Goal: Contribute content: Add original content to the website for others to see

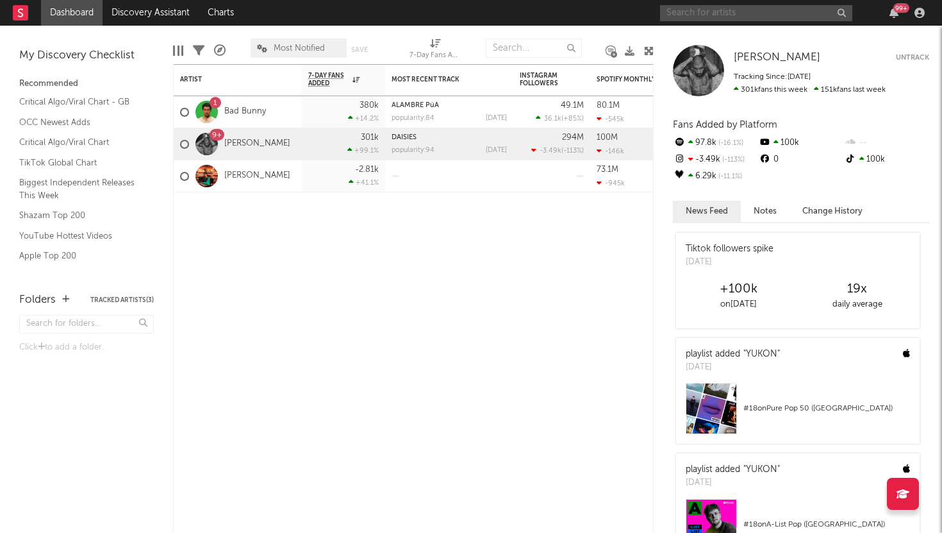
click at [747, 15] on input "text" at bounding box center [756, 13] width 192 height 16
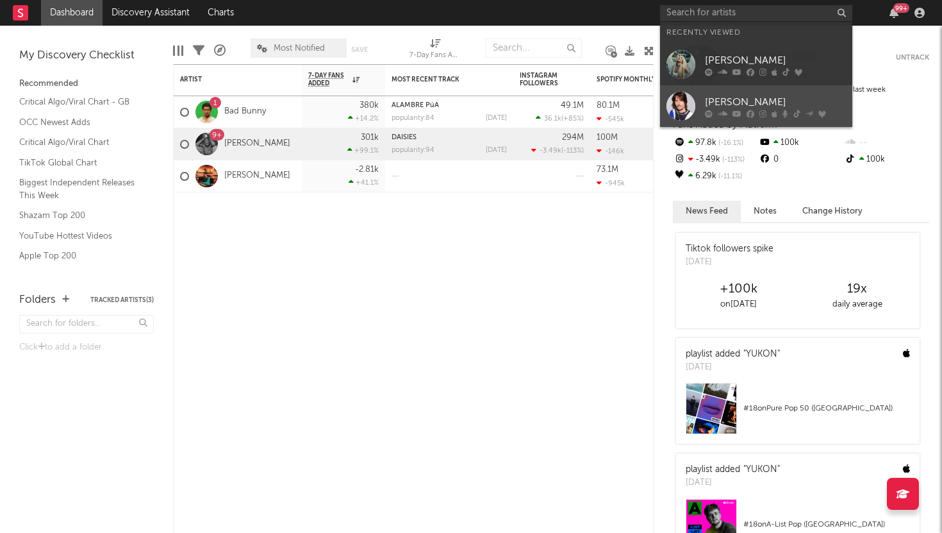
click at [736, 98] on div "[PERSON_NAME]" at bounding box center [775, 101] width 141 height 15
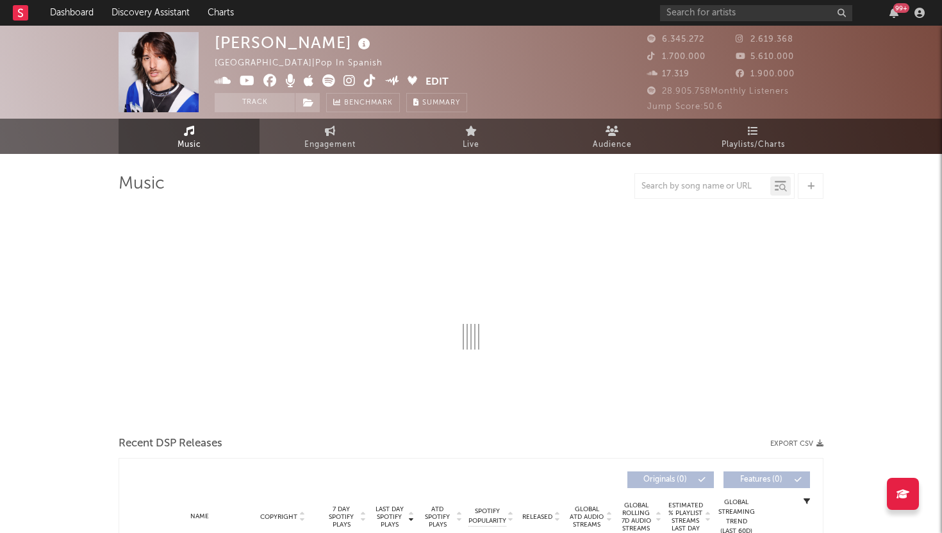
select select "6m"
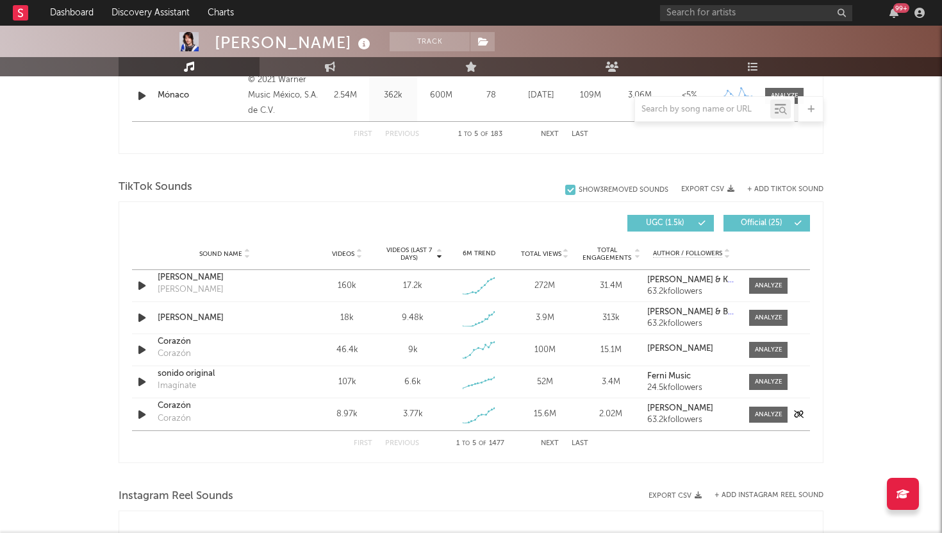
scroll to position [776, 0]
click at [771, 187] on button "+ Add TikTok Sound" at bounding box center [785, 188] width 76 height 7
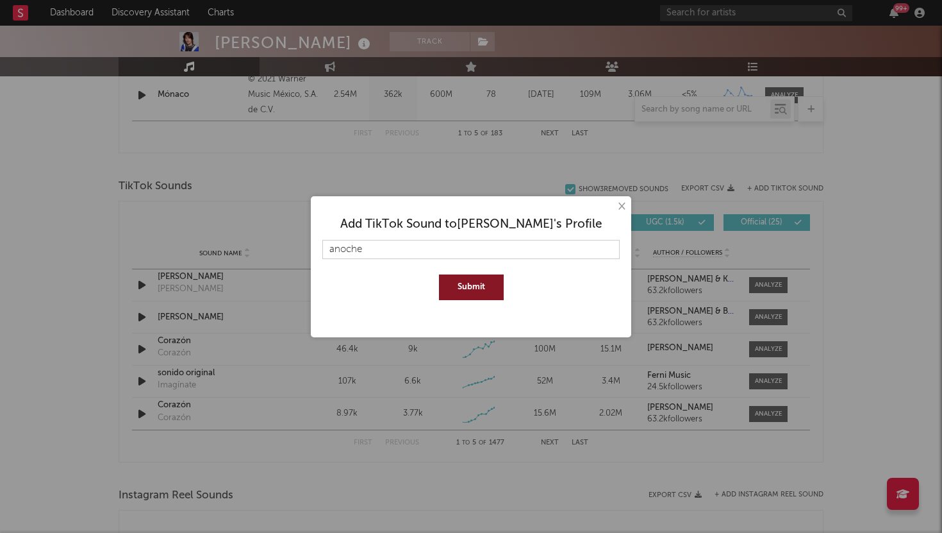
click at [456, 286] on button "Submit" at bounding box center [471, 287] width 65 height 26
click at [333, 252] on input "anoche" at bounding box center [470, 249] width 297 height 19
type input "Anoche"
click at [471, 299] on button "Submit" at bounding box center [471, 300] width 65 height 26
click at [624, 206] on button "×" at bounding box center [621, 206] width 14 height 14
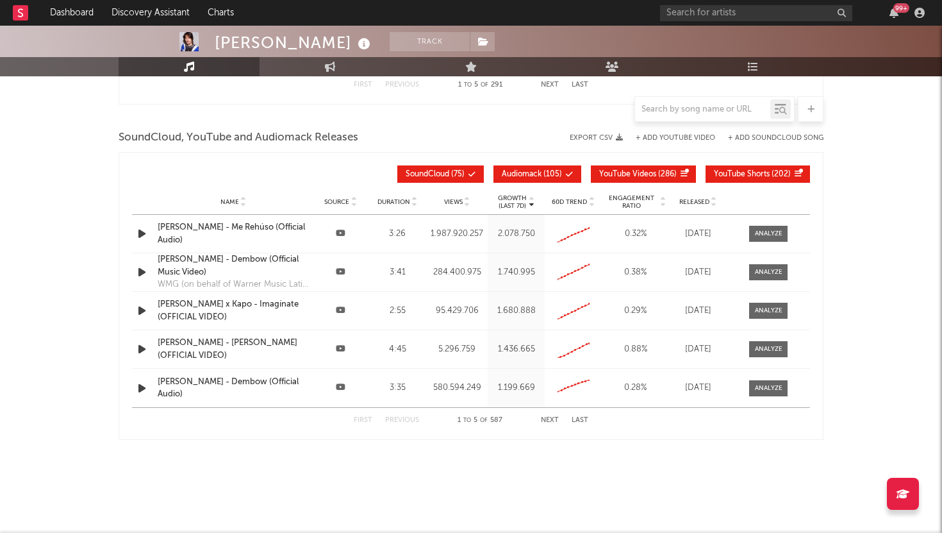
scroll to position [1429, 0]
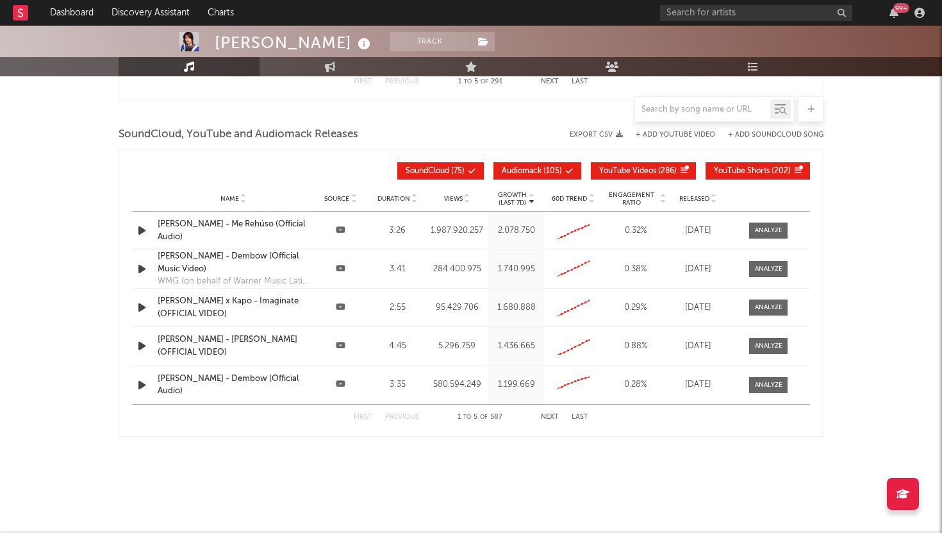
click at [554, 417] on button "Next" at bounding box center [550, 416] width 18 height 7
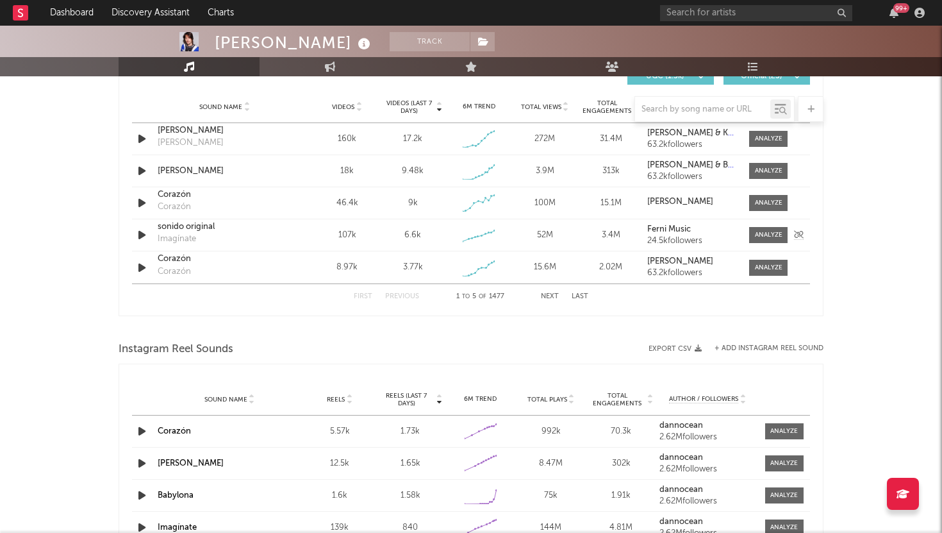
scroll to position [929, 0]
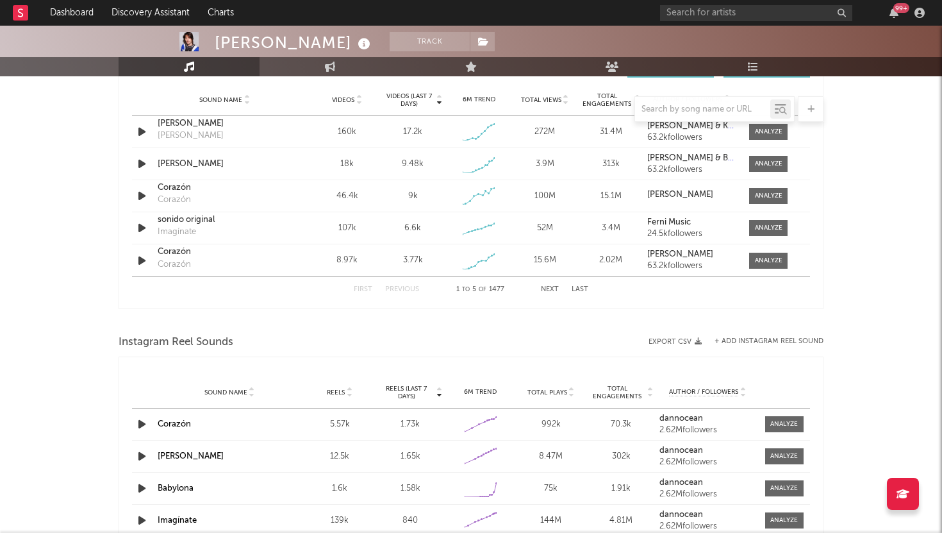
click at [545, 292] on button "Next" at bounding box center [550, 289] width 18 height 7
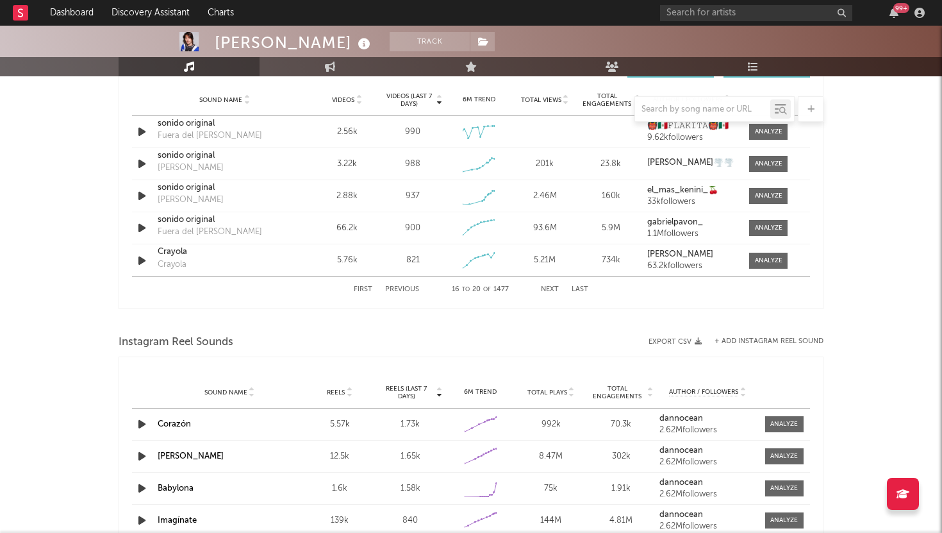
click at [545, 292] on button "Next" at bounding box center [550, 289] width 18 height 7
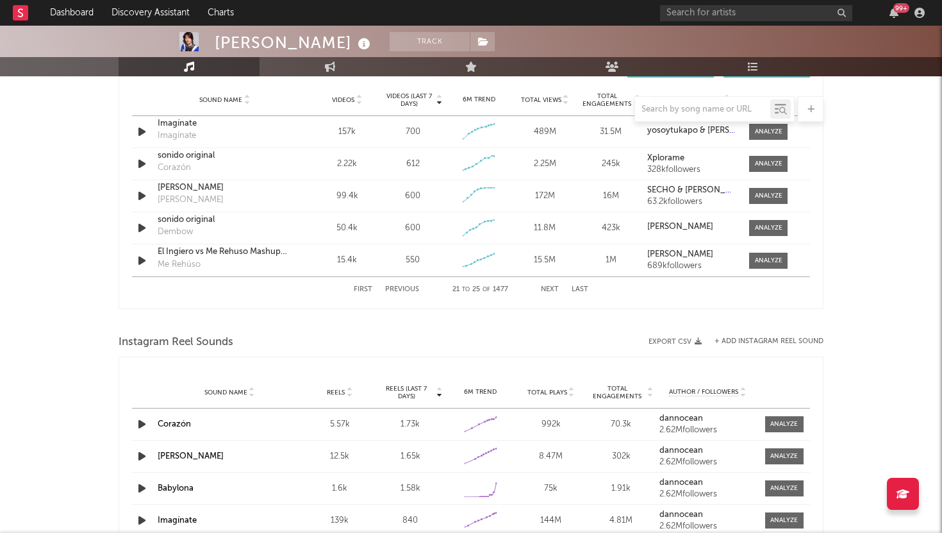
click at [545, 290] on button "Next" at bounding box center [550, 289] width 18 height 7
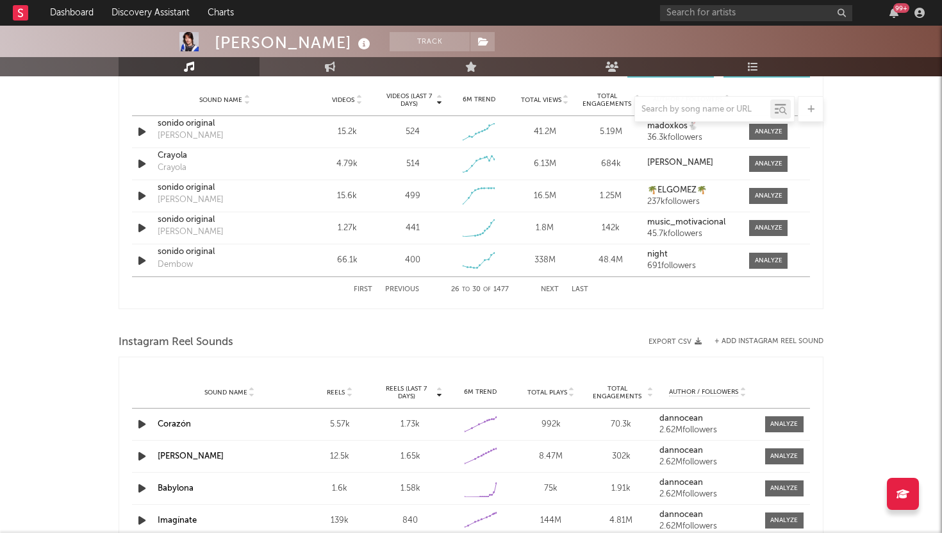
click at [545, 290] on button "Next" at bounding box center [550, 289] width 18 height 7
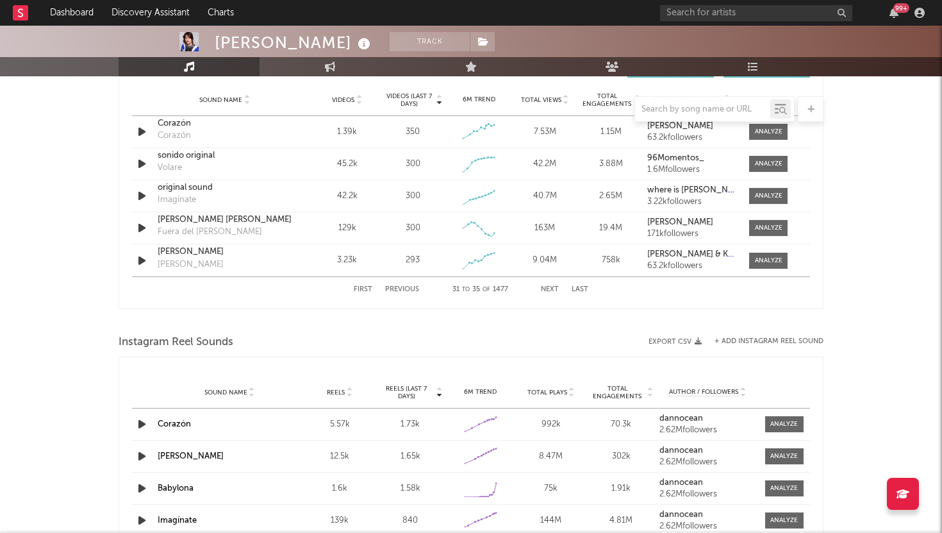
click at [544, 288] on button "Next" at bounding box center [550, 289] width 18 height 7
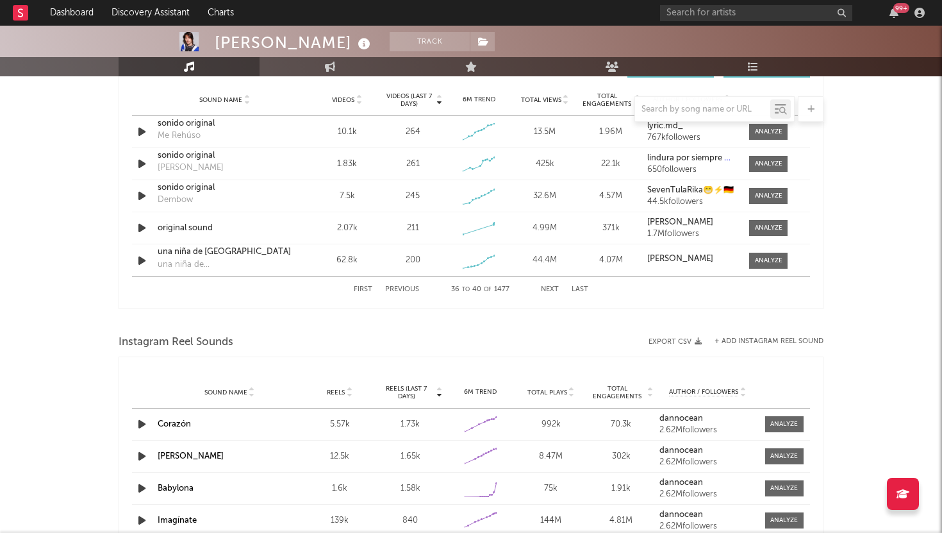
click at [544, 288] on button "Next" at bounding box center [550, 289] width 18 height 7
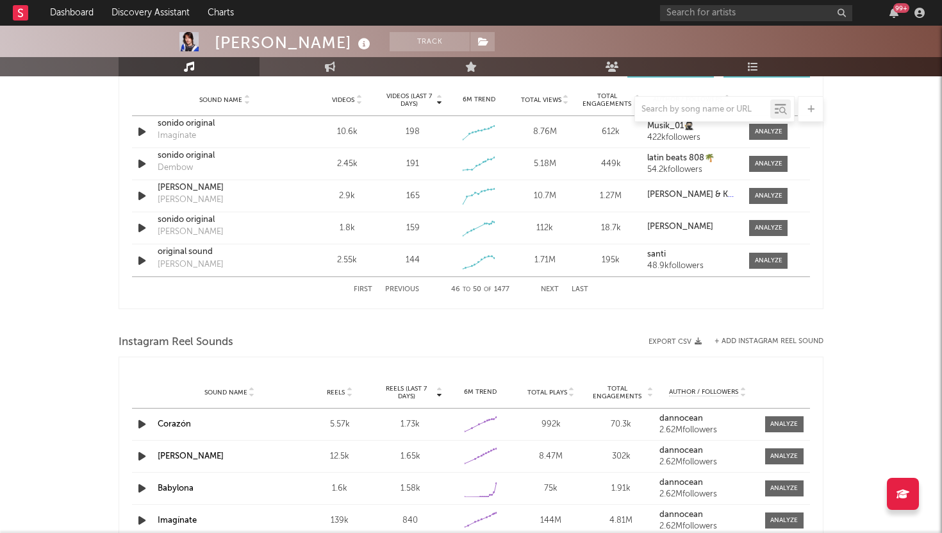
click at [397, 288] on button "Previous" at bounding box center [402, 289] width 34 height 7
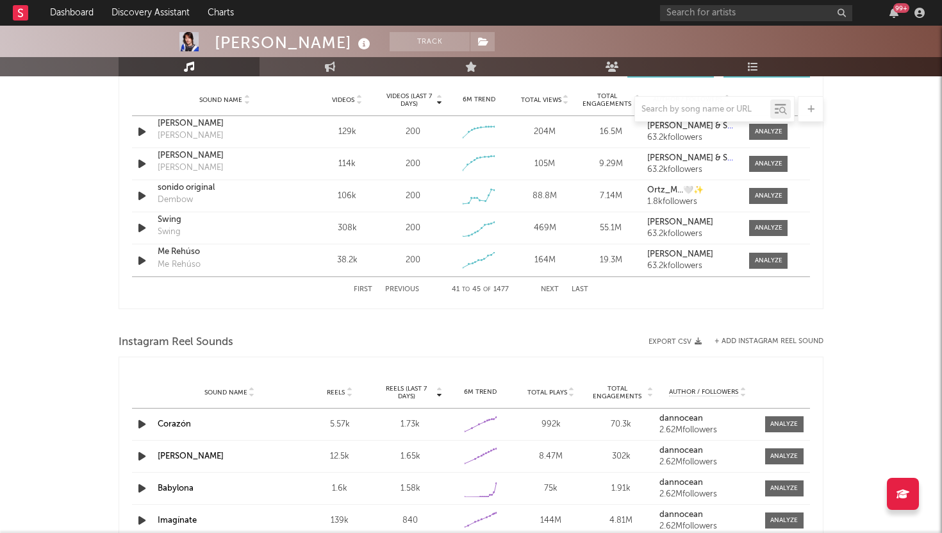
click at [397, 288] on button "Previous" at bounding box center [402, 289] width 34 height 7
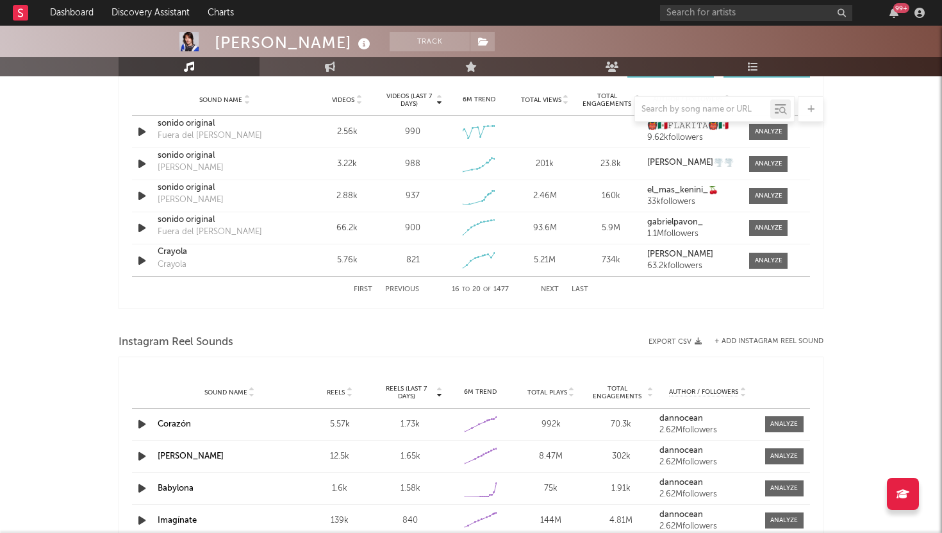
click at [397, 288] on button "Previous" at bounding box center [402, 289] width 34 height 7
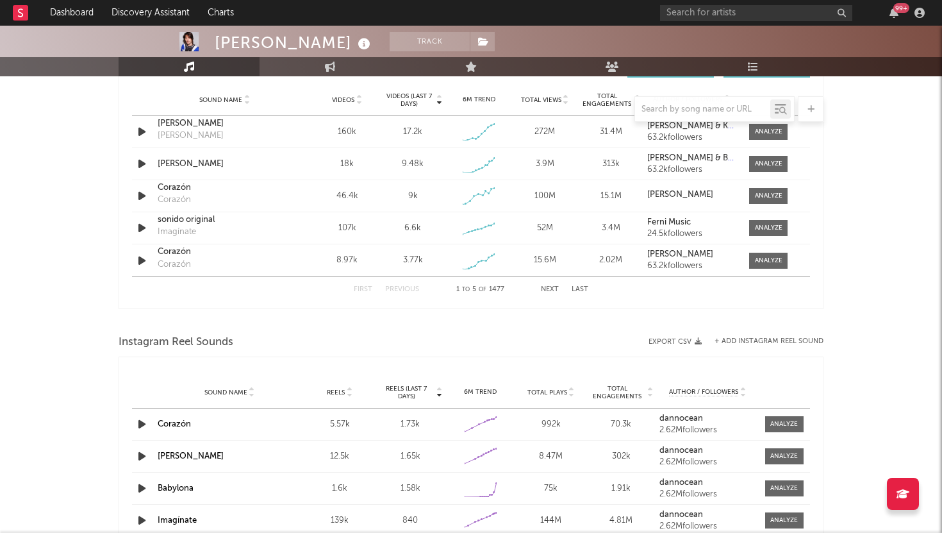
click at [397, 288] on button "Previous" at bounding box center [402, 289] width 34 height 7
click at [450, 324] on div at bounding box center [471, 321] width 705 height 19
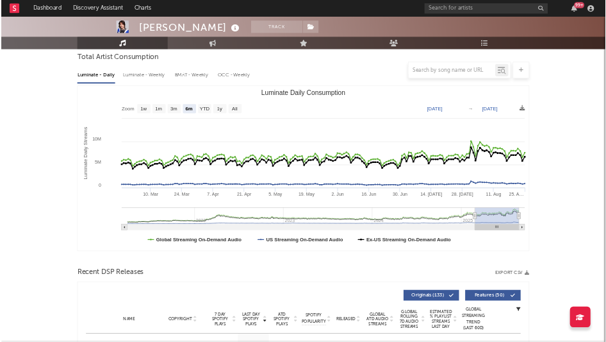
scroll to position [0, 0]
